Goal: Task Accomplishment & Management: Manage account settings

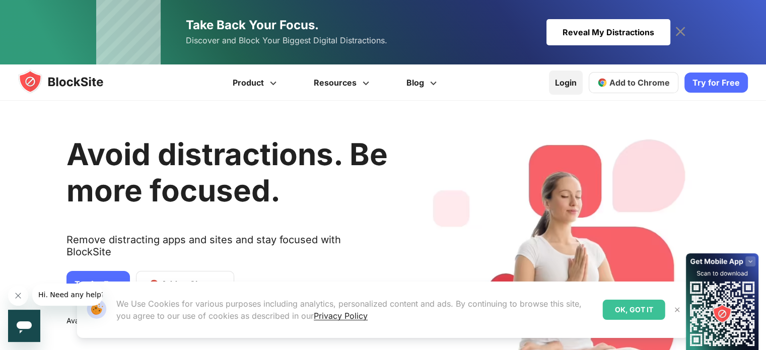
click at [573, 74] on link "Login" at bounding box center [566, 83] width 34 height 24
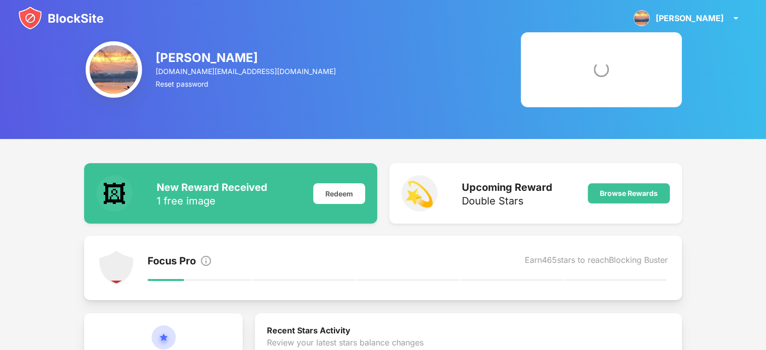
click at [64, 22] on img at bounding box center [61, 18] width 86 height 24
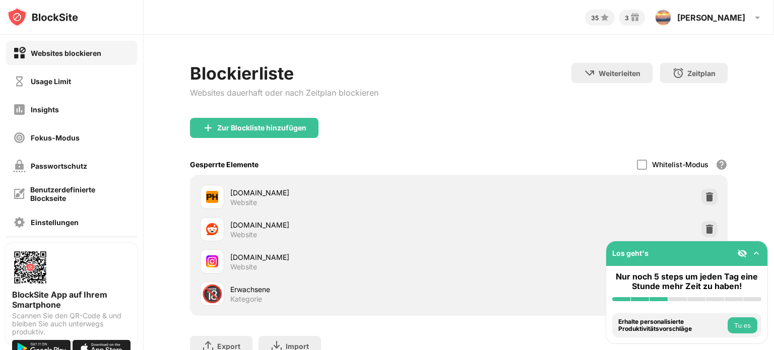
scroll to position [51, 0]
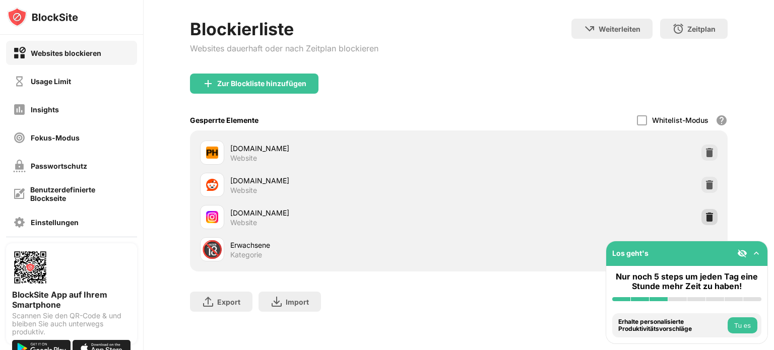
click at [704, 212] on img at bounding box center [709, 217] width 10 height 10
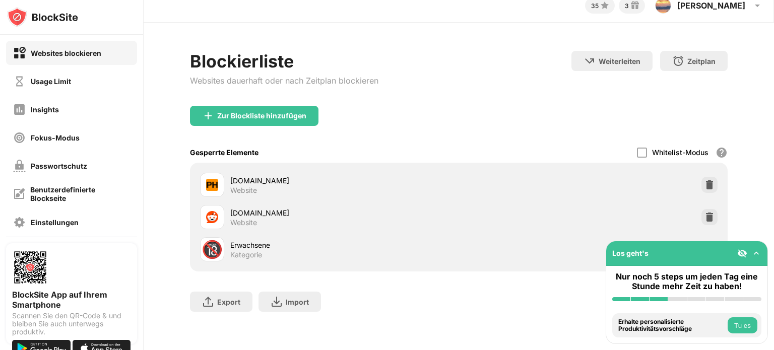
scroll to position [19, 0]
click at [292, 114] on div "Zur Blockliste hinzufügen" at bounding box center [254, 116] width 128 height 20
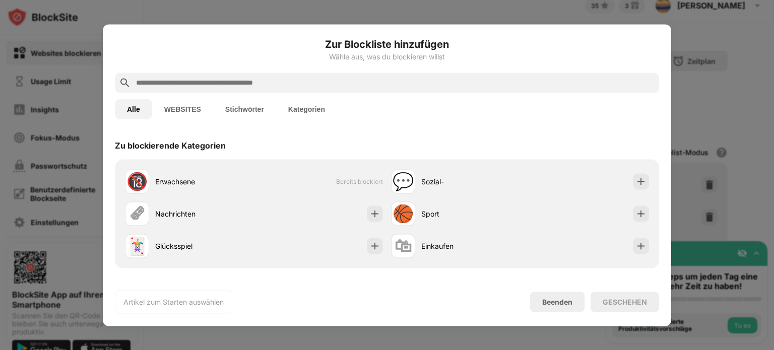
click at [194, 106] on button "WEBSITES" at bounding box center [182, 109] width 61 height 20
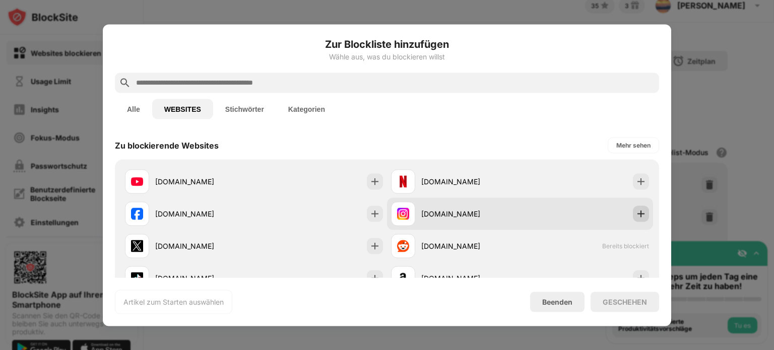
click at [636, 208] on img at bounding box center [641, 213] width 10 height 10
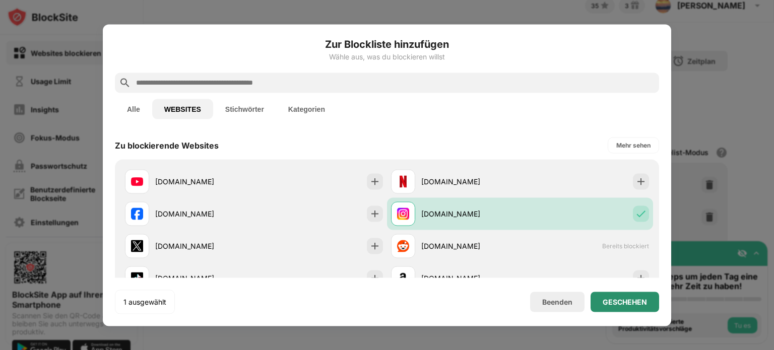
click at [635, 304] on div "GESCHEHEN" at bounding box center [624, 302] width 44 height 8
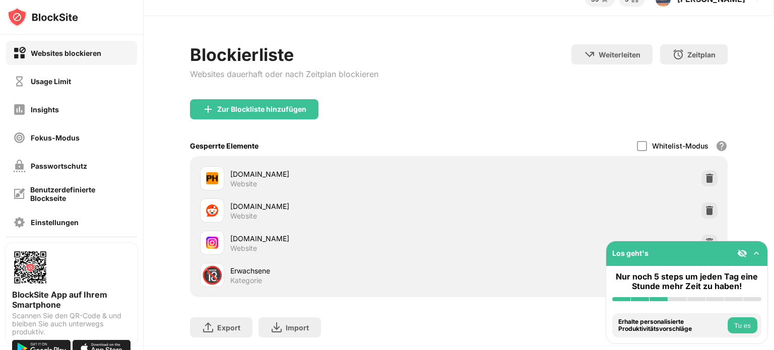
scroll to position [51, 0]
